Goal: Find specific page/section: Find specific page/section

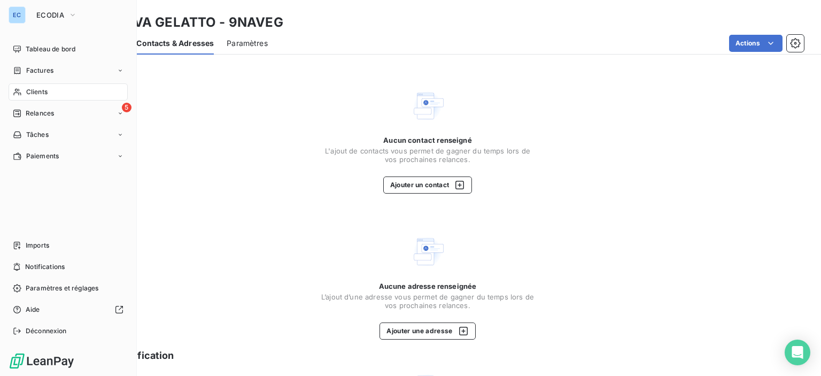
click at [24, 94] on div "Clients" at bounding box center [68, 91] width 119 height 17
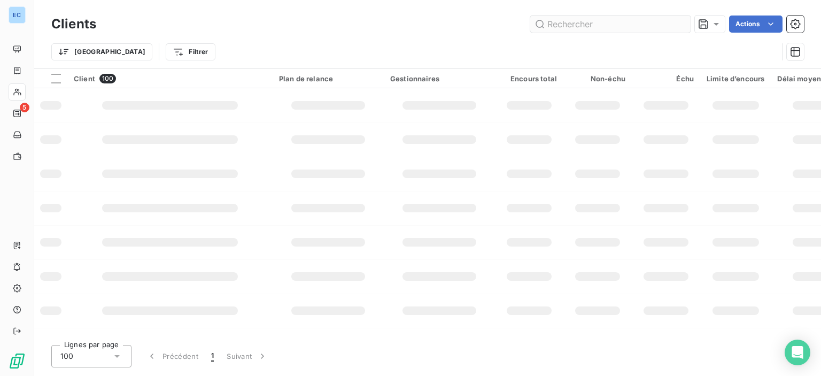
click at [559, 23] on input "text" at bounding box center [610, 24] width 160 height 17
type input "g"
type input "G"
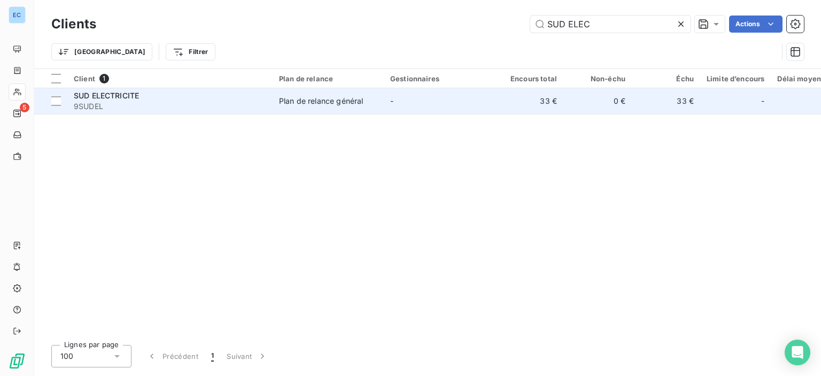
type input "SUD ELEC"
click at [310, 106] on td "Plan de relance général" at bounding box center [328, 101] width 111 height 26
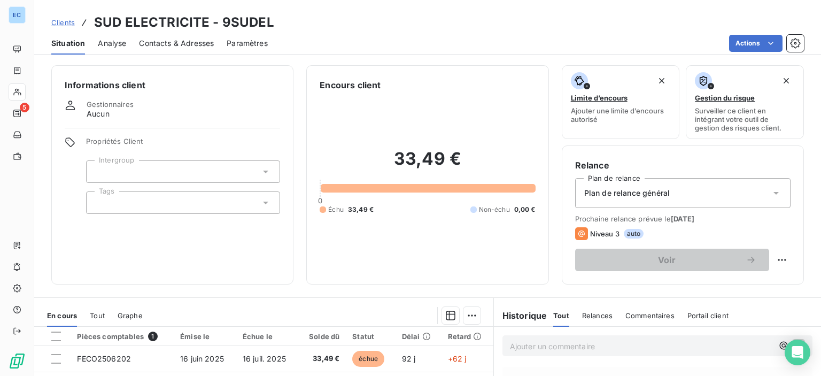
click at [177, 41] on span "Contacts & Adresses" at bounding box center [176, 43] width 75 height 11
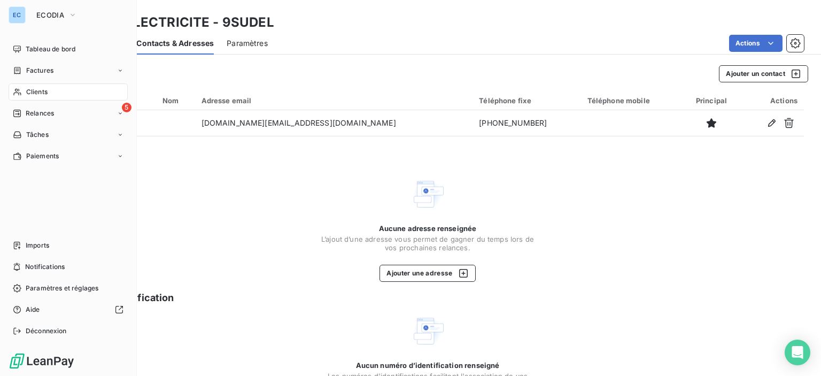
click at [41, 94] on span "Clients" at bounding box center [36, 92] width 21 height 10
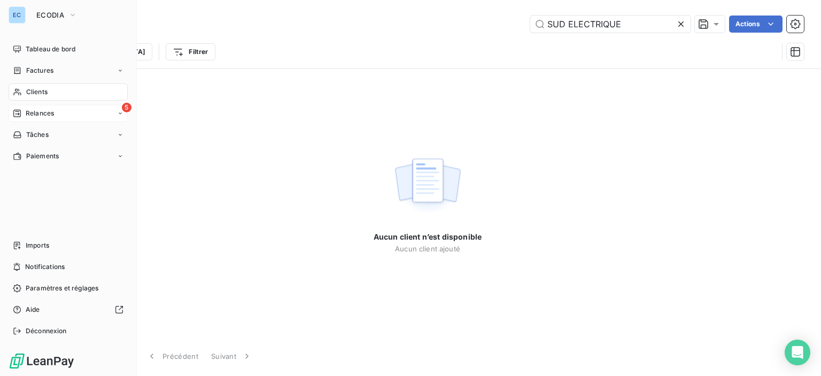
type input "SUD ELECTRIQUE"
click at [28, 115] on span "Relances" at bounding box center [40, 114] width 28 height 10
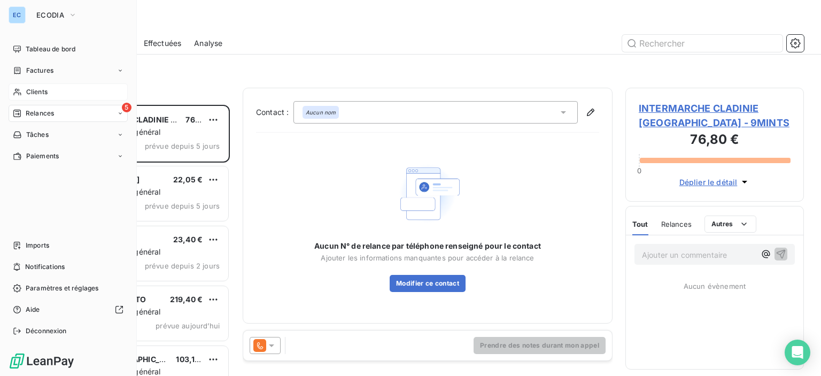
click at [34, 94] on span "Clients" at bounding box center [36, 92] width 21 height 10
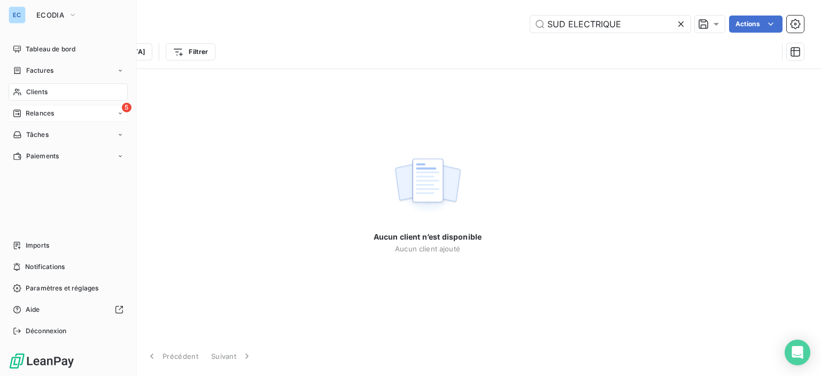
click at [128, 107] on span "5" at bounding box center [127, 108] width 10 height 10
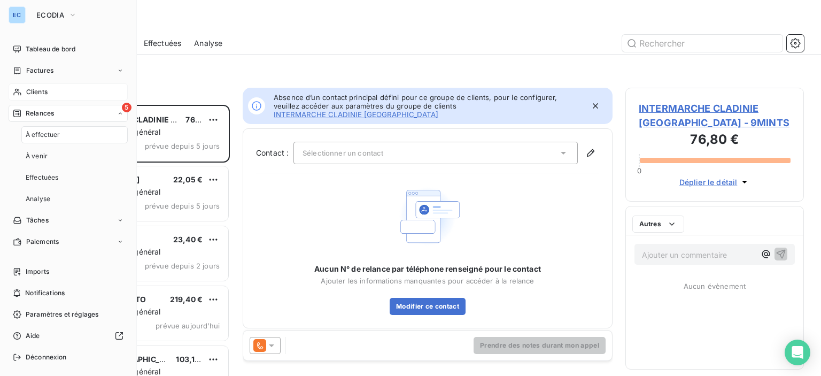
scroll to position [263, 170]
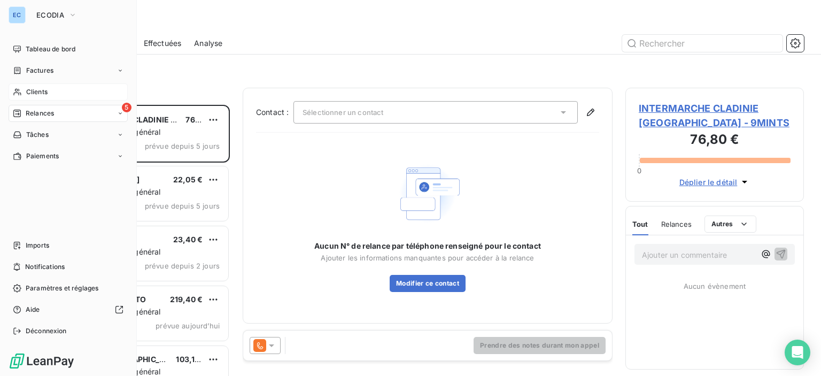
click at [34, 94] on span "Clients" at bounding box center [36, 92] width 21 height 10
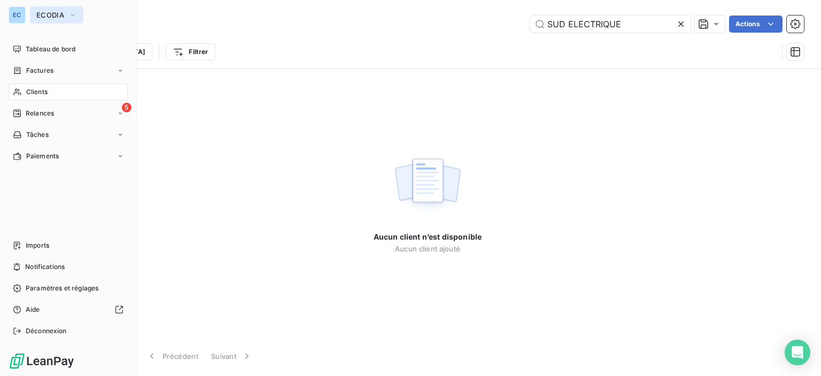
click at [75, 12] on icon "button" at bounding box center [72, 15] width 9 height 11
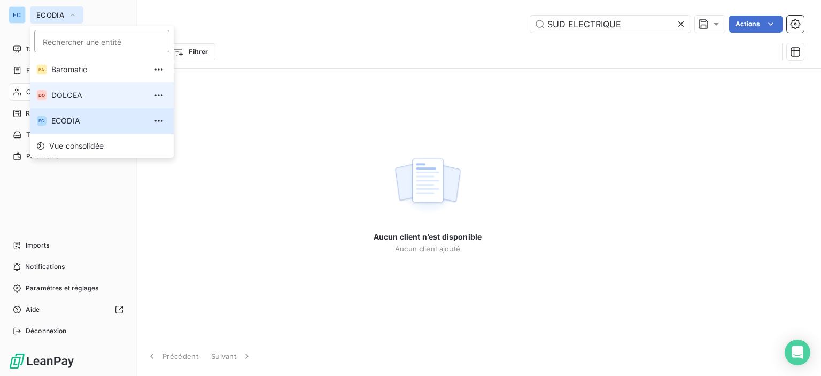
click at [53, 96] on span "DOLCEA" at bounding box center [98, 95] width 95 height 11
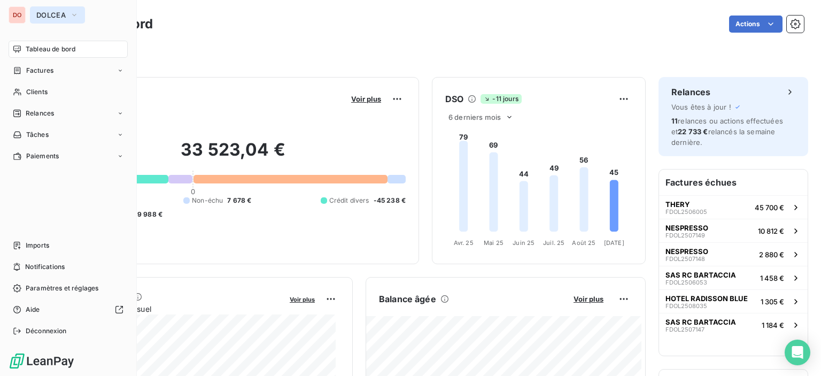
click at [75, 13] on icon "button" at bounding box center [74, 15] width 9 height 11
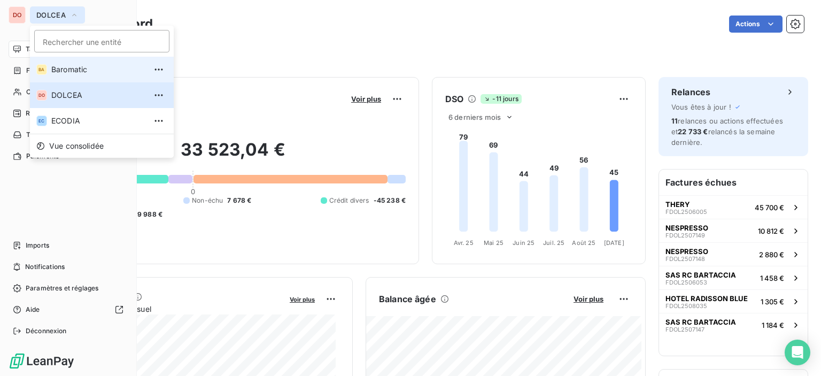
click at [65, 66] on span "Baromatic" at bounding box center [98, 69] width 95 height 11
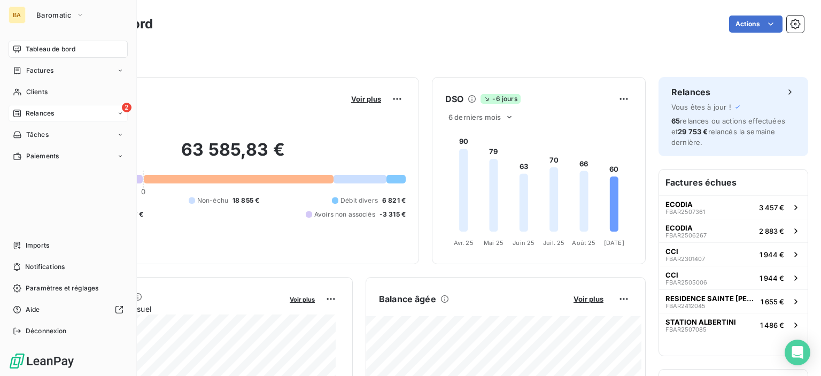
click at [128, 103] on span "2" at bounding box center [127, 108] width 10 height 10
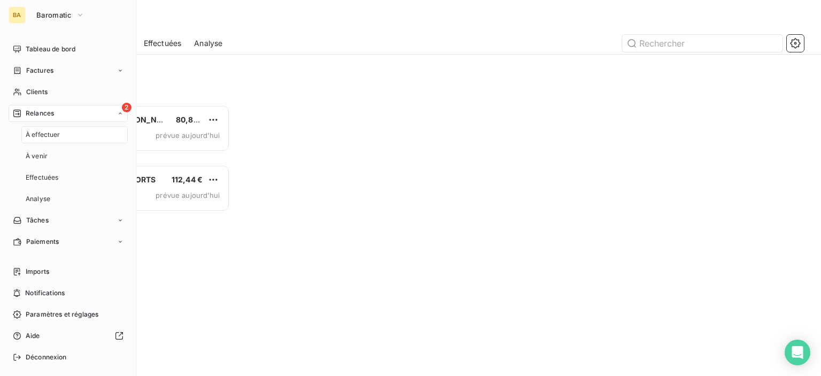
scroll to position [263, 170]
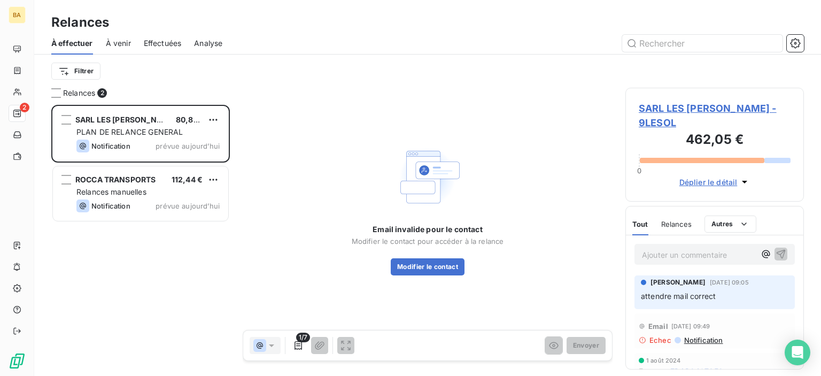
click at [652, 106] on span "SARL LES [PERSON_NAME] - 9LESOL" at bounding box center [715, 115] width 152 height 29
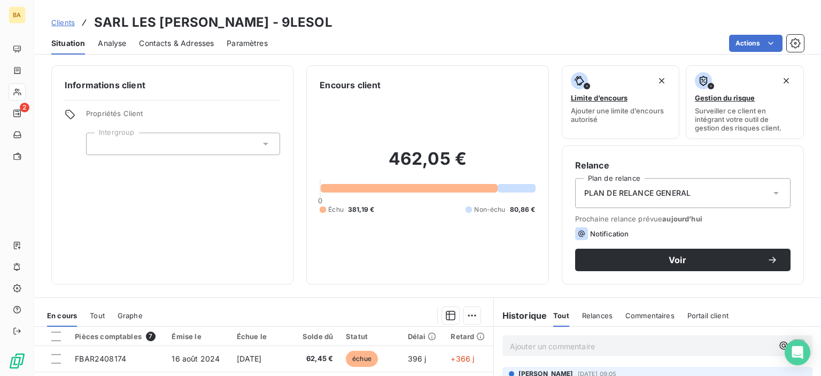
click at [151, 45] on span "Contacts & Adresses" at bounding box center [176, 43] width 75 height 11
